Goal: Find contact information: Find contact information

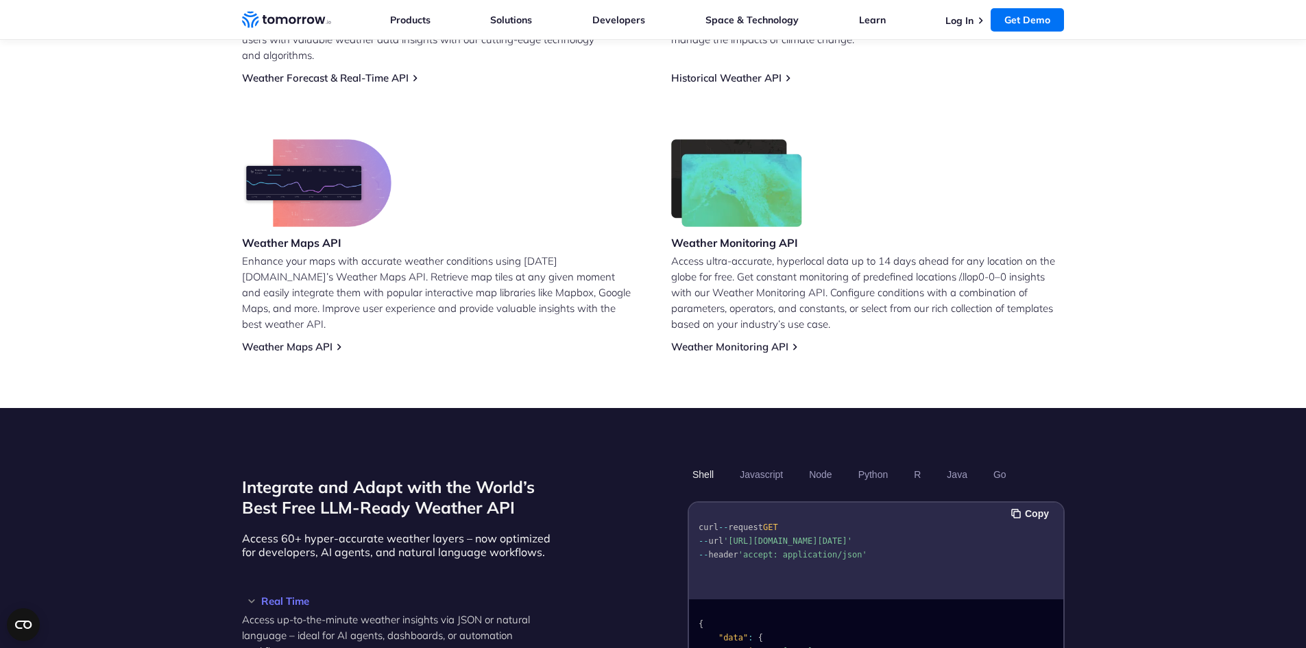
scroll to position [549, 0]
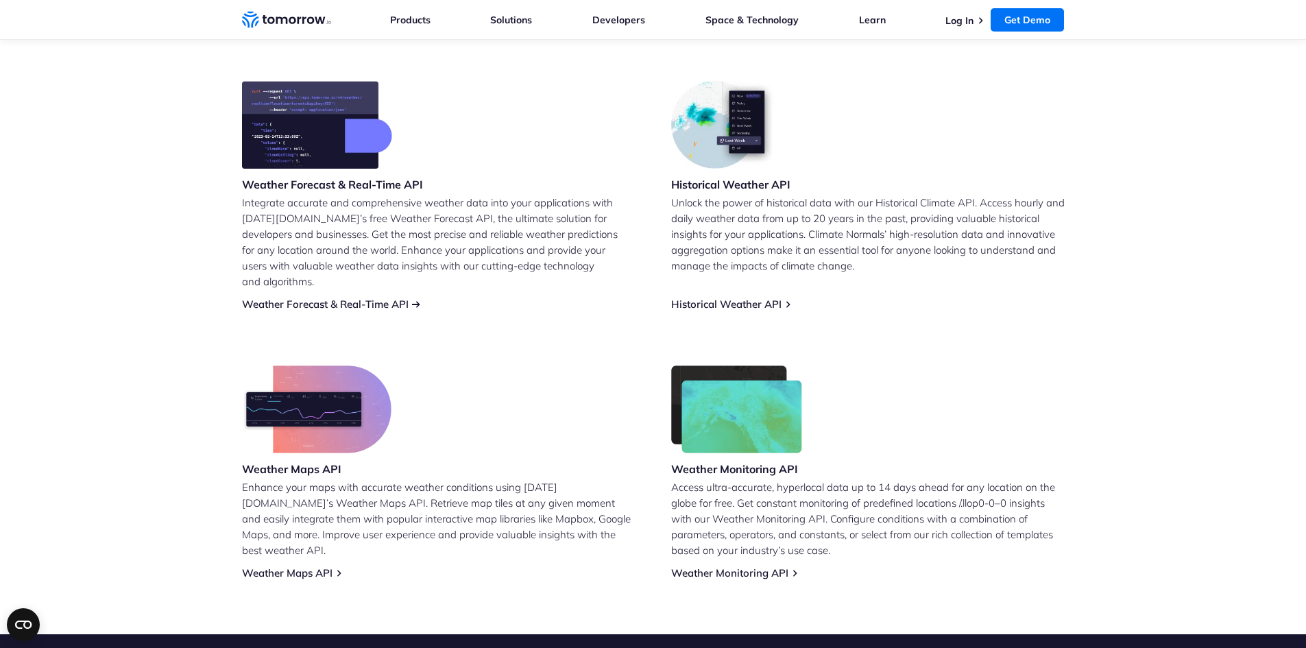
click at [374, 297] on link "Weather Forecast & Real-Time API" at bounding box center [325, 303] width 167 height 13
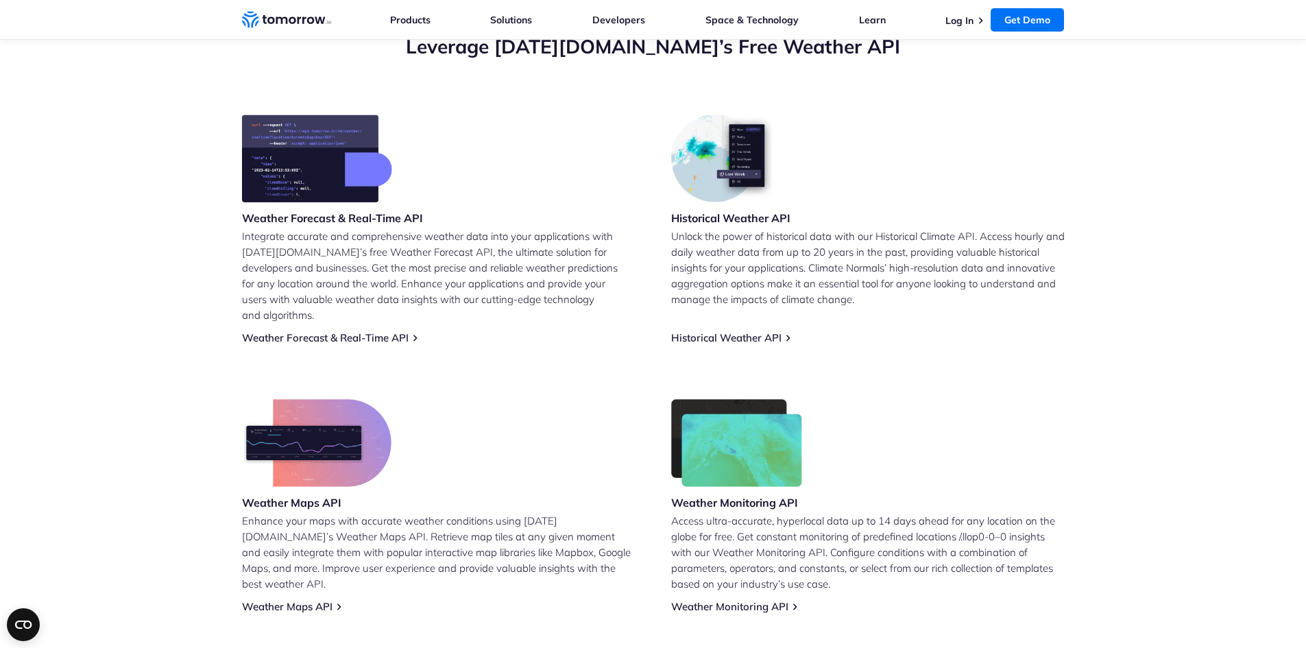
scroll to position [549, 0]
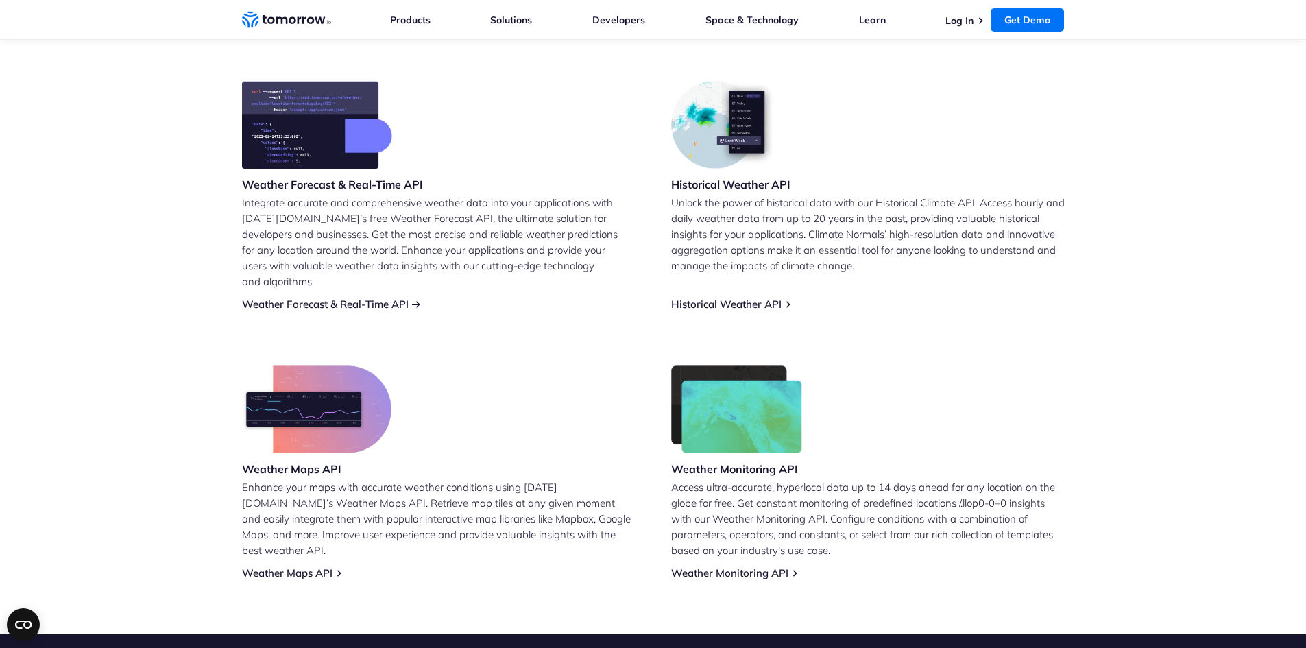
click at [351, 297] on link "Weather Forecast & Real-Time API" at bounding box center [325, 303] width 167 height 13
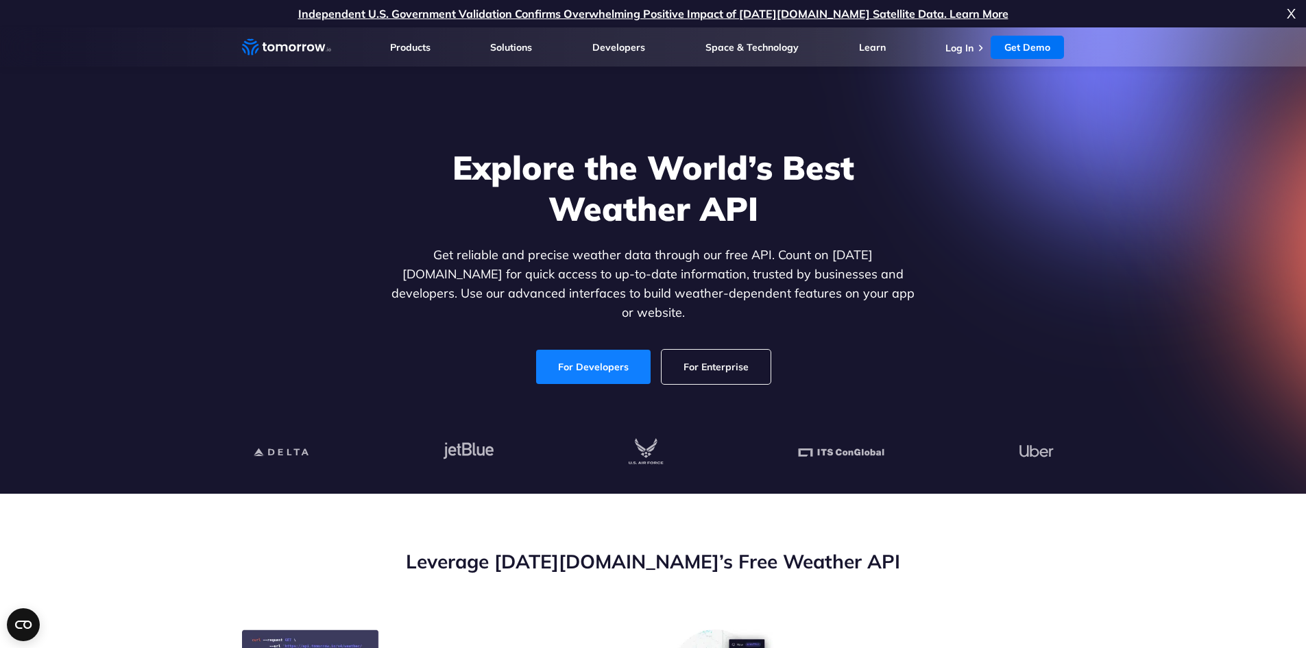
click at [591, 350] on link "For Developers" at bounding box center [593, 367] width 114 height 34
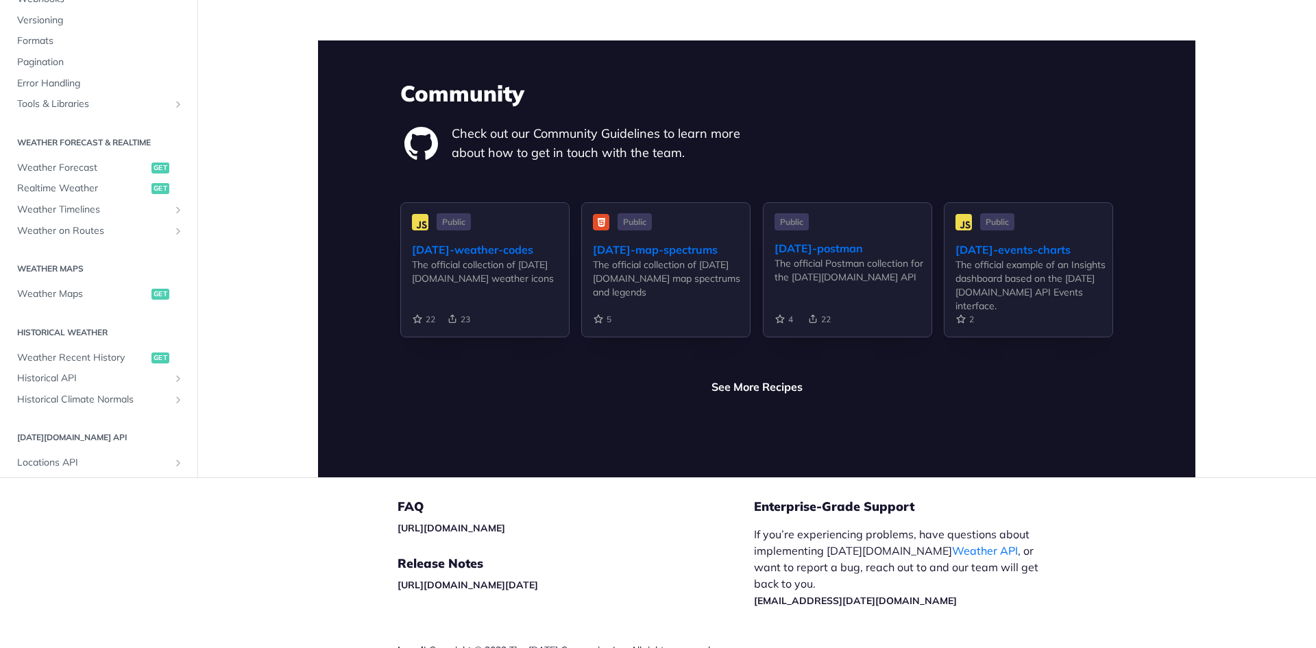
scroll to position [3227, 0]
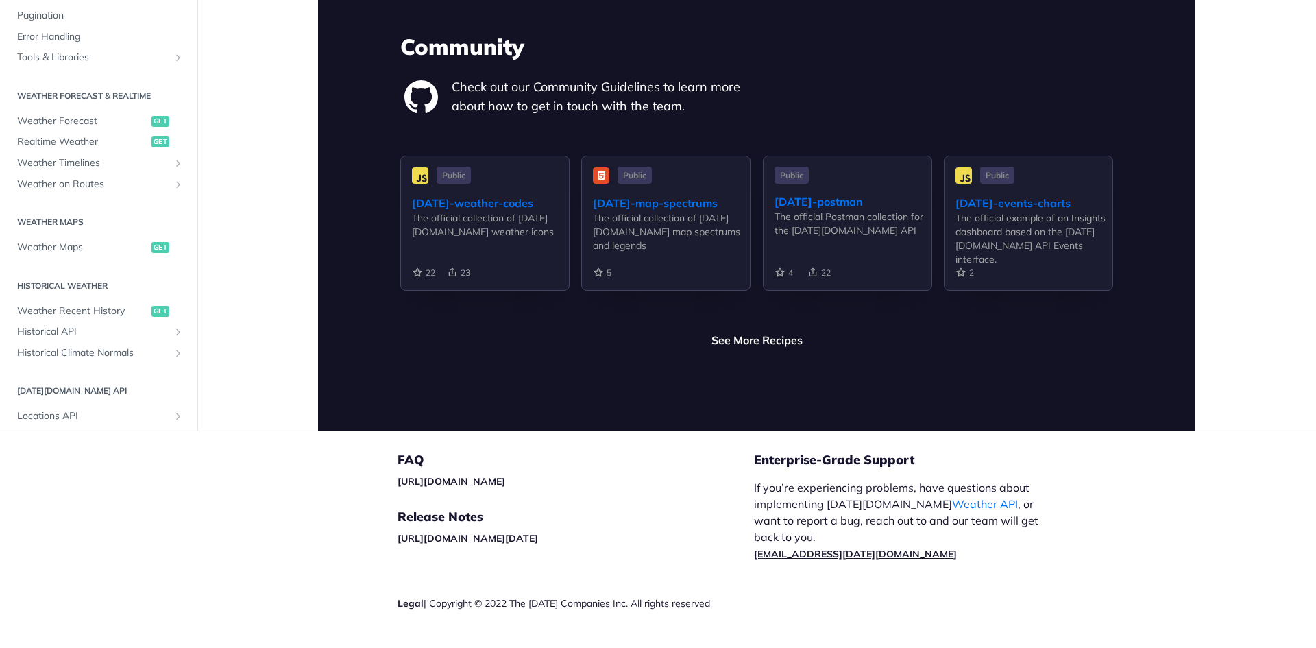
click at [807, 548] on link "support@tomorrow.io" at bounding box center [855, 554] width 203 height 12
click at [811, 548] on link "support@tomorrow.io" at bounding box center [855, 554] width 203 height 12
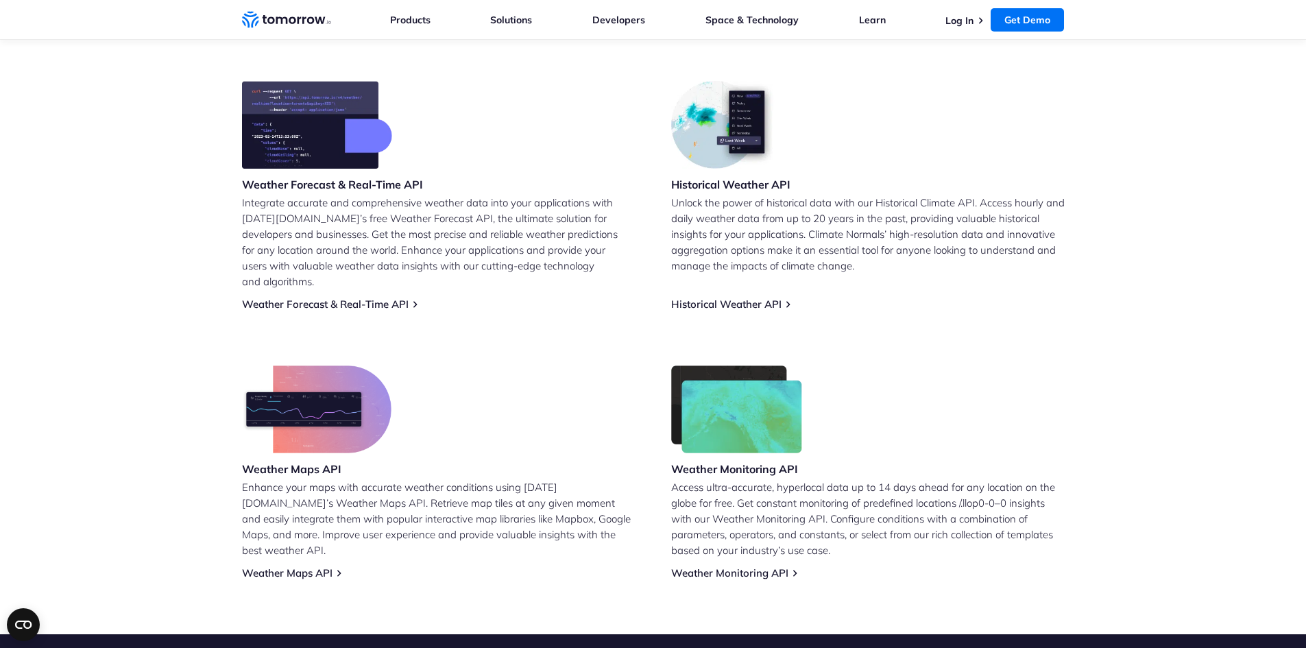
click at [278, 10] on link "Weather Intelligence Solutions" at bounding box center [286, 20] width 89 height 21
